Goal: Information Seeking & Learning: Learn about a topic

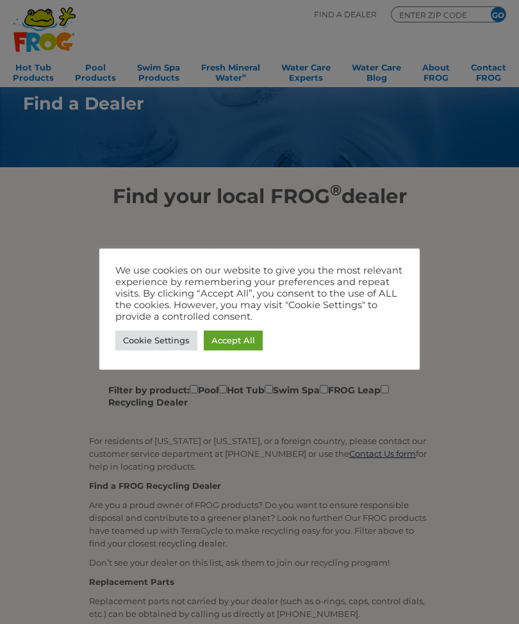
click at [242, 340] on link "Accept All" at bounding box center [233, 341] width 59 height 20
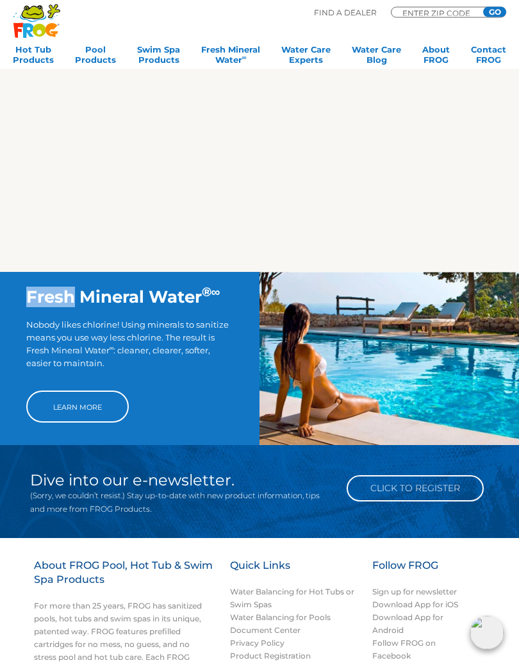
scroll to position [653, 0]
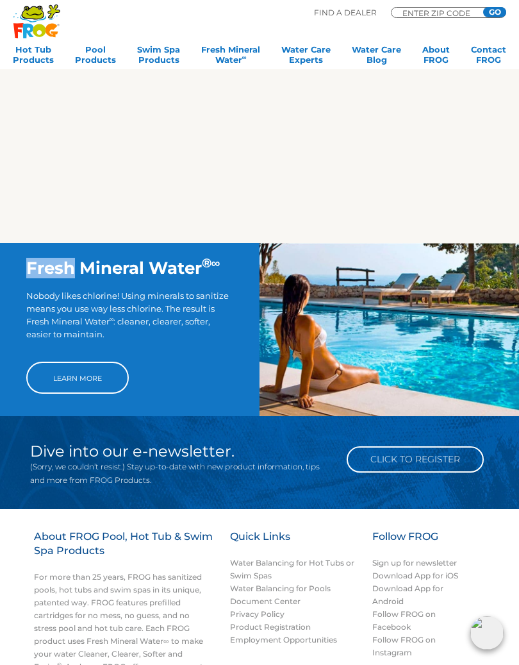
click at [105, 378] on link "Learn More" at bounding box center [77, 378] width 103 height 32
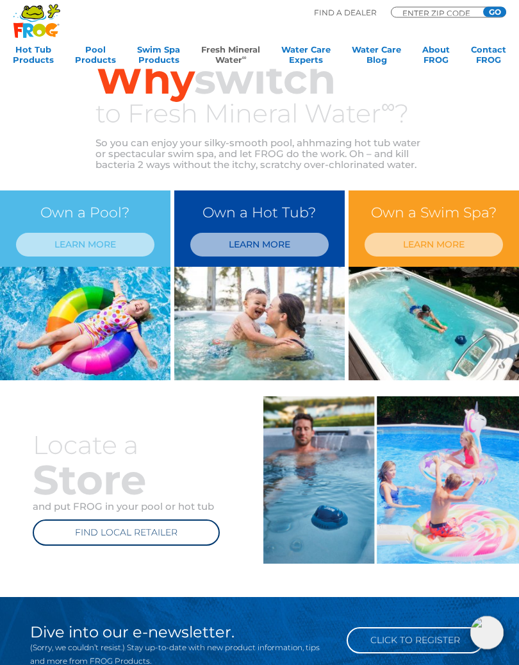
scroll to position [300, 0]
click at [290, 244] on link "LEARN MORE" at bounding box center [259, 245] width 138 height 24
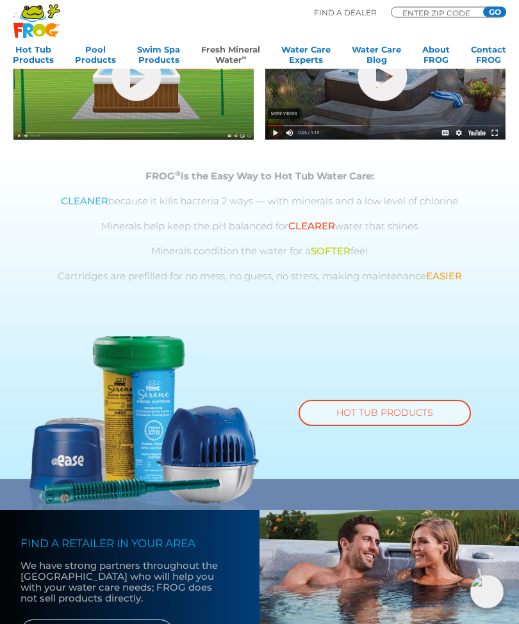
scroll to position [467, 0]
click at [503, 328] on div "FROG ® is the Easy Way to Hot Tub Water Care: CLEANER because it kills bacteria…" at bounding box center [259, 254] width 492 height 166
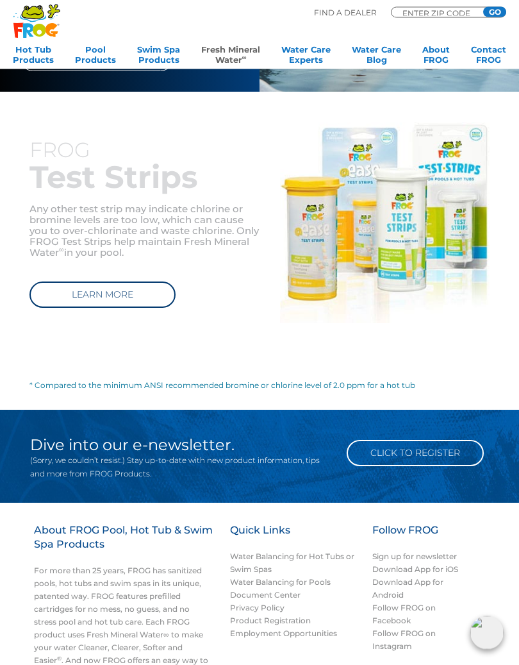
scroll to position [1041, 0]
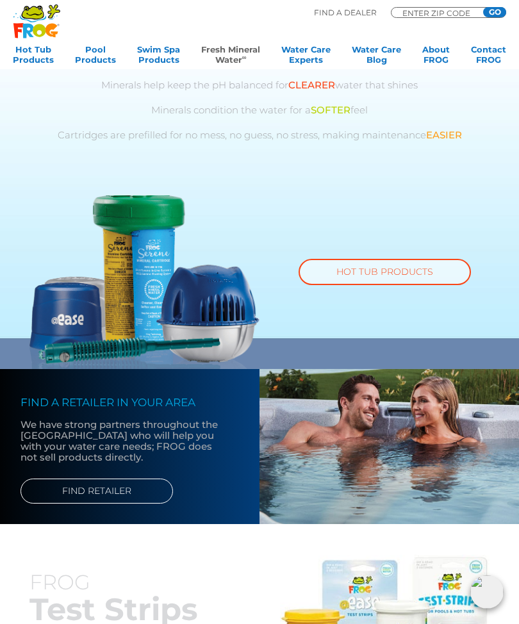
scroll to position [605, 0]
